Goal: Find specific page/section: Find specific page/section

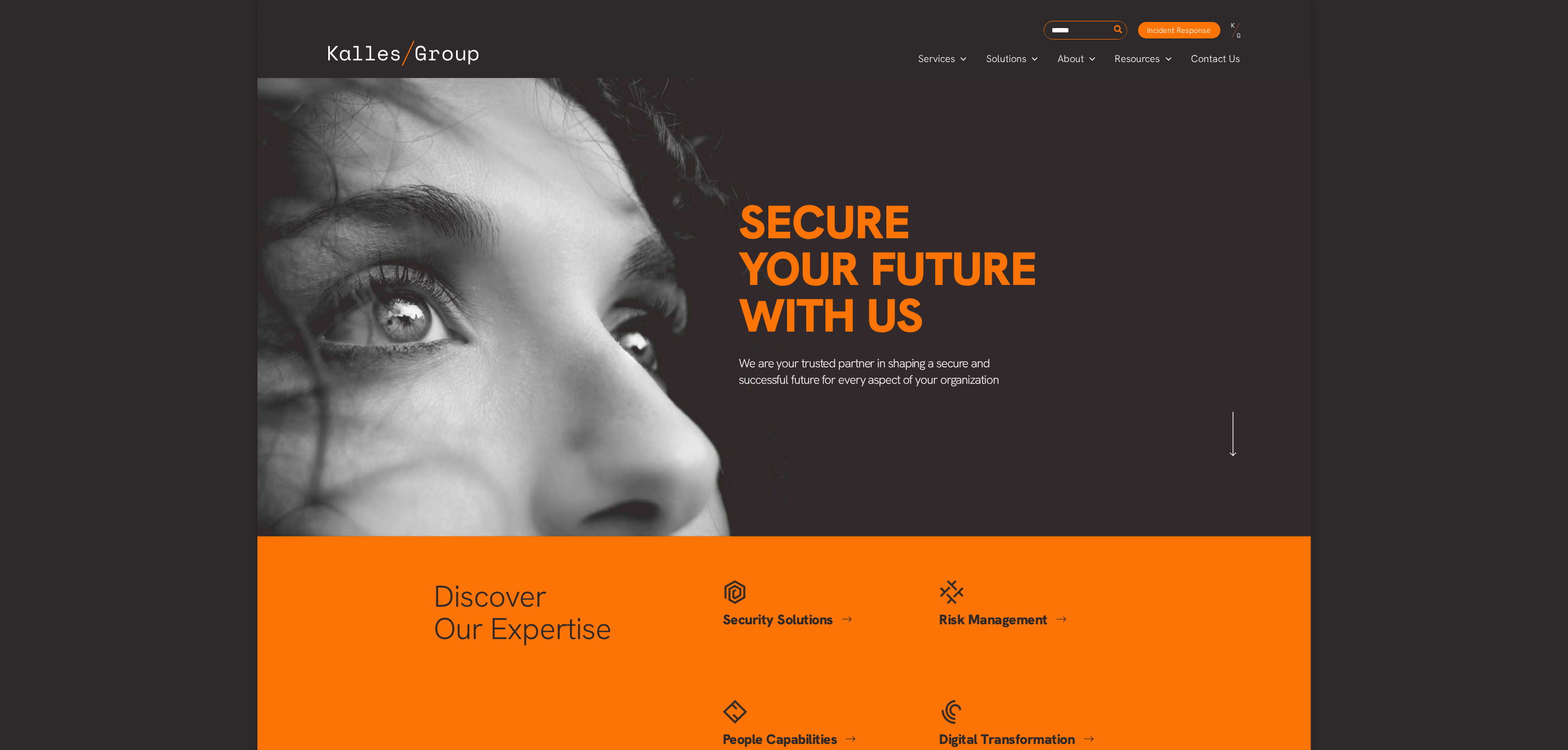
scroll to position [0, 1464]
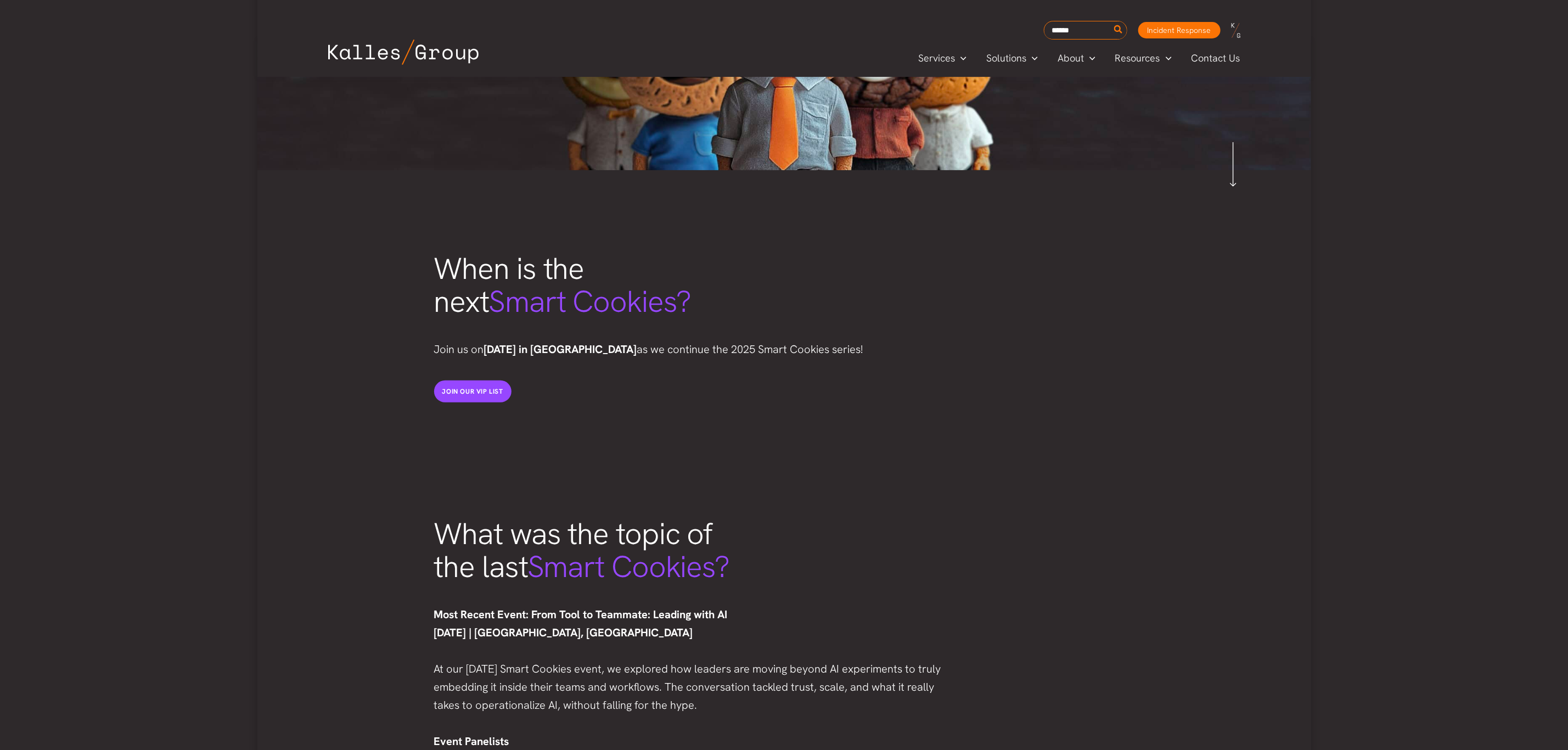
scroll to position [494, 0]
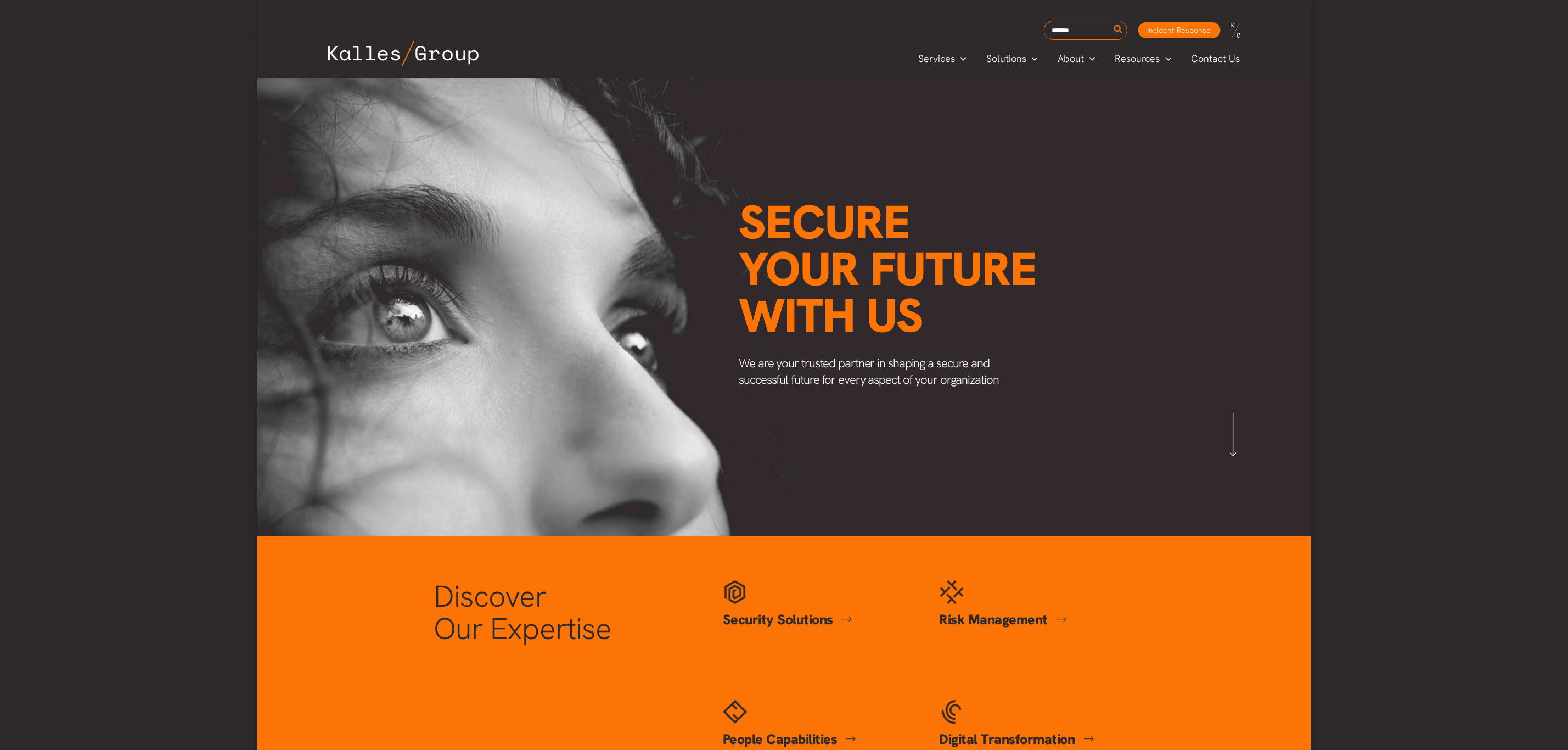
scroll to position [0, 1284]
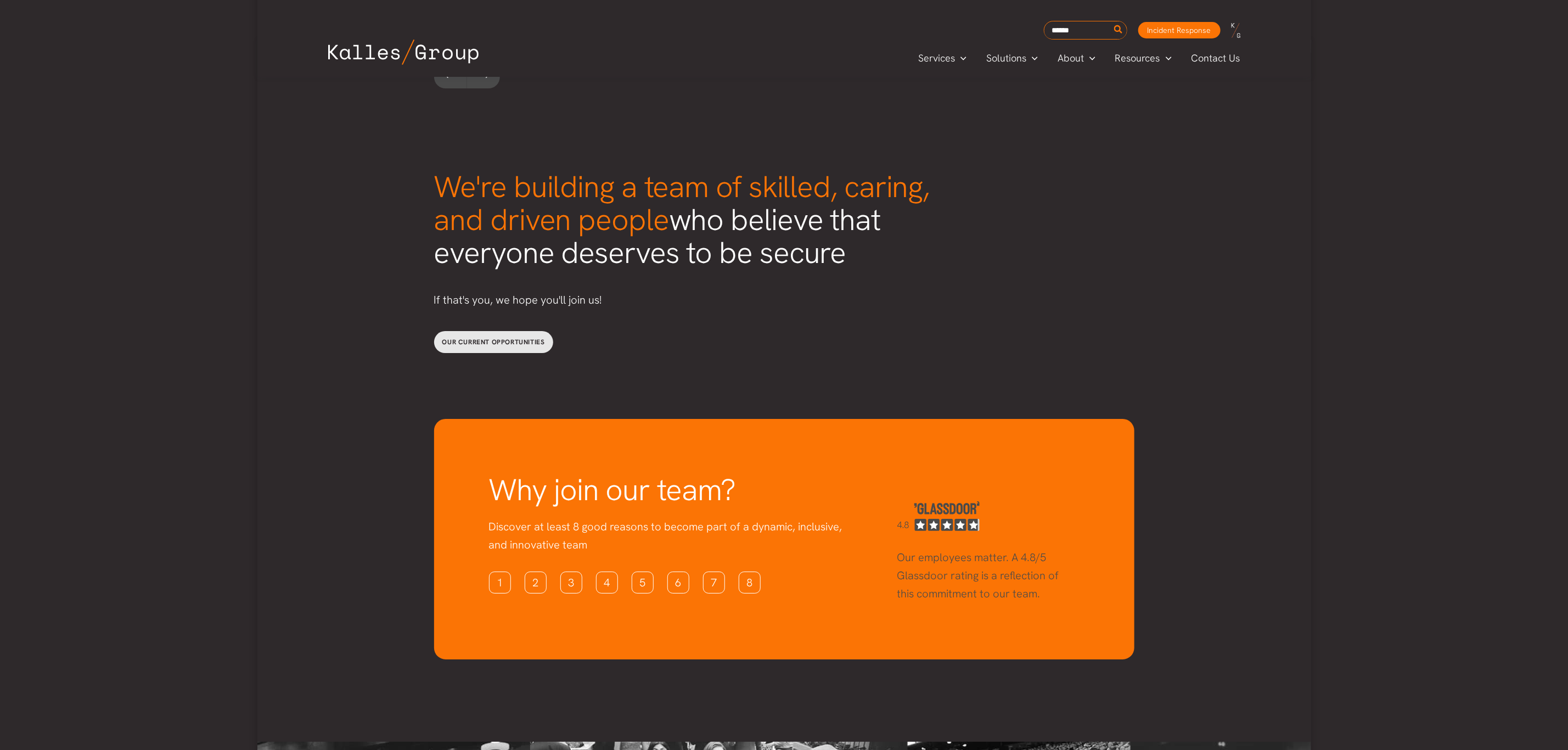
click at [533, 338] on span "Our current opportunities" at bounding box center [494, 342] width 103 height 9
